Goal: Transaction & Acquisition: Subscribe to service/newsletter

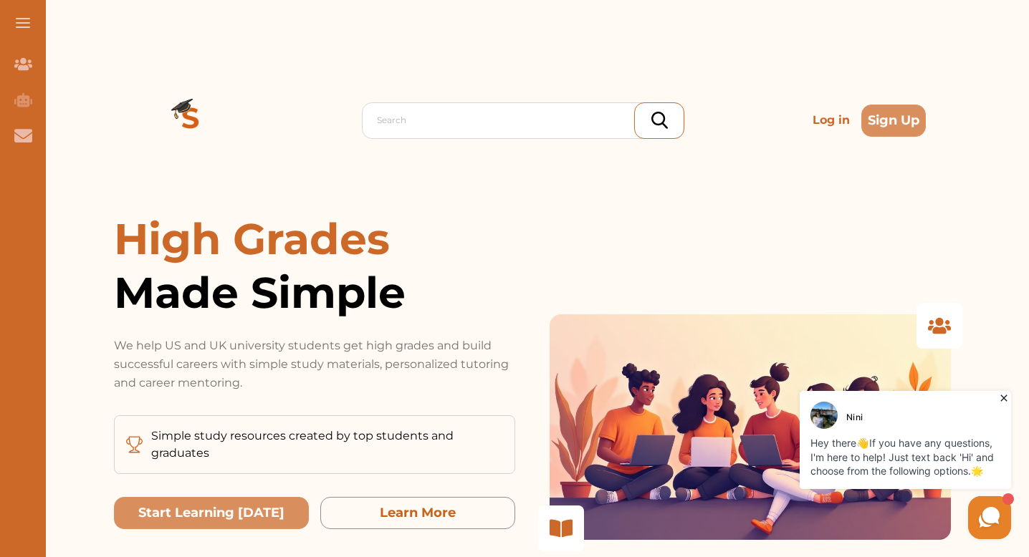
click at [14, 21] on button at bounding box center [23, 23] width 46 height 46
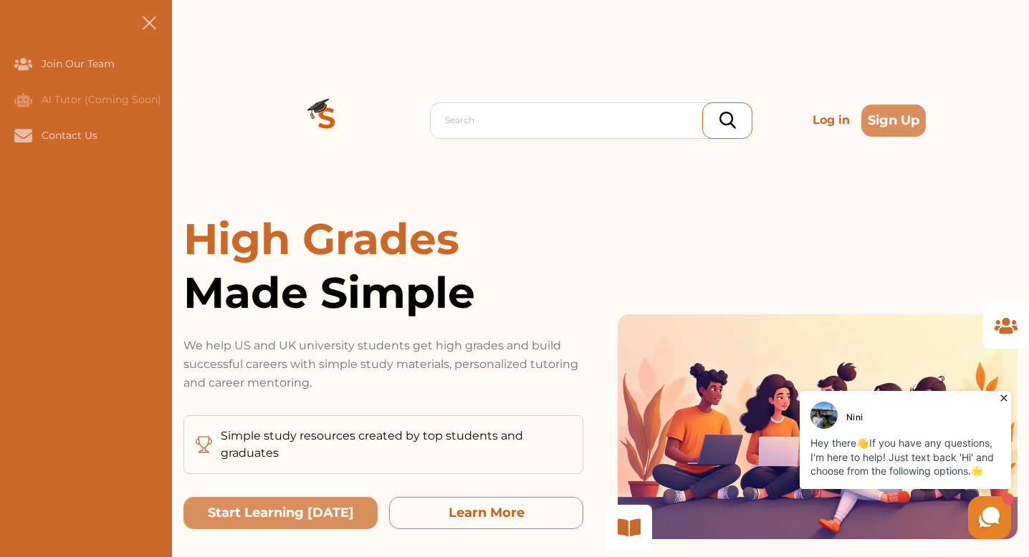
click at [146, 24] on span at bounding box center [149, 23] width 14 height 14
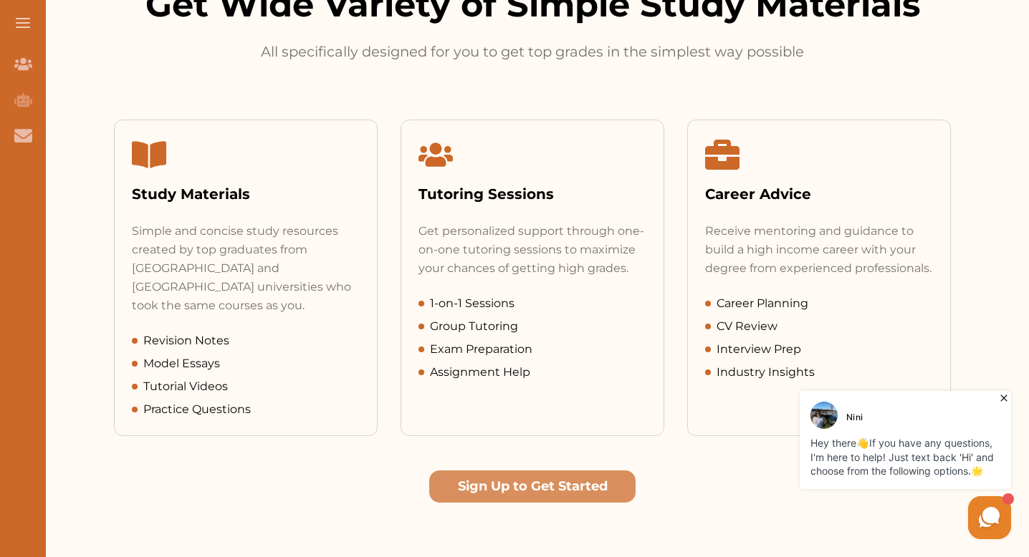
scroll to position [666, 0]
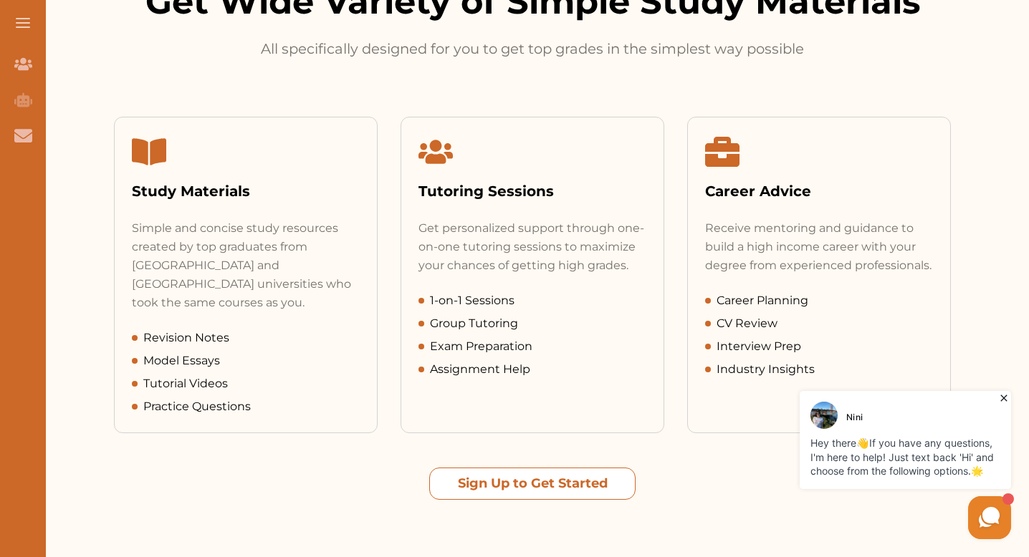
click at [482, 468] on button "Sign Up to Get Started" at bounding box center [532, 484] width 206 height 32
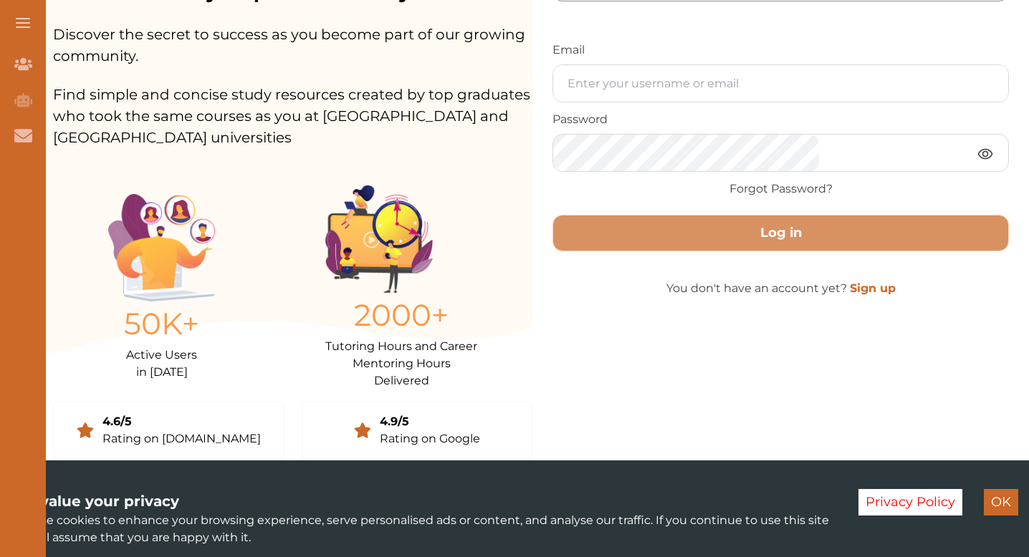
click at [1008, 497] on button "OK" at bounding box center [1001, 502] width 34 height 27
